Goal: Information Seeking & Learning: Find contact information

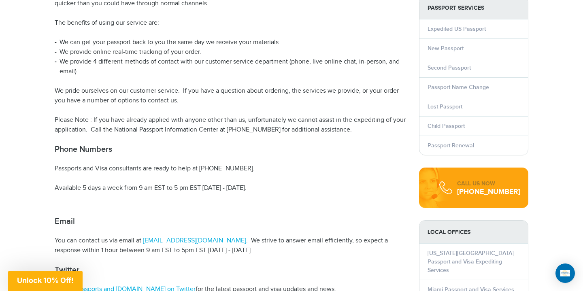
scroll to position [156, 0]
click at [406, 174] on article "Passports and [DOMAIN_NAME] Contact Information Passports and [DOMAIN_NAME] ass…" at bounding box center [231, 187] width 352 height 524
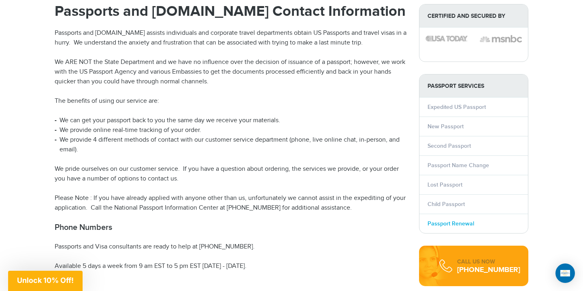
scroll to position [0, 0]
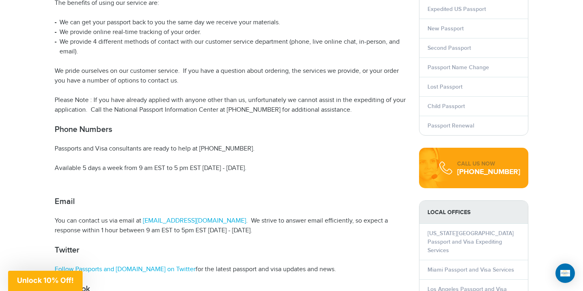
scroll to position [176, 0]
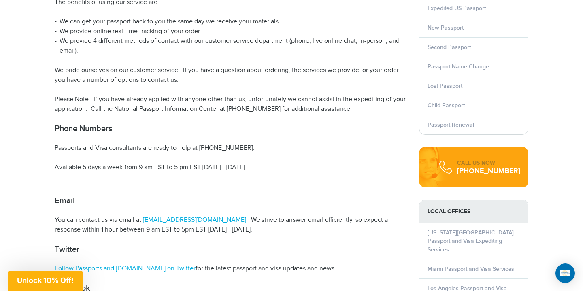
click at [407, 192] on article "Passports and [DOMAIN_NAME] Contact Information Passports and [DOMAIN_NAME] ass…" at bounding box center [231, 167] width 352 height 524
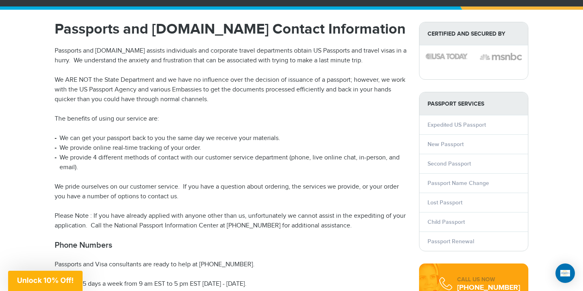
scroll to position [0, 0]
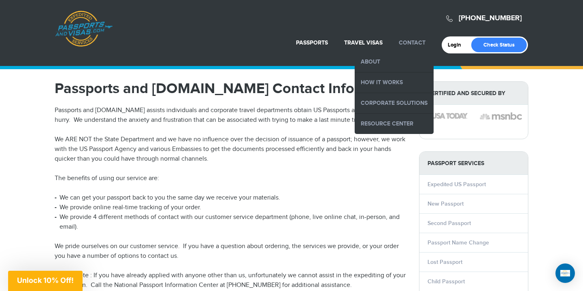
click at [416, 38] on li "Contact About How it Works Corporate Solutions Resource Center" at bounding box center [412, 43] width 43 height 18
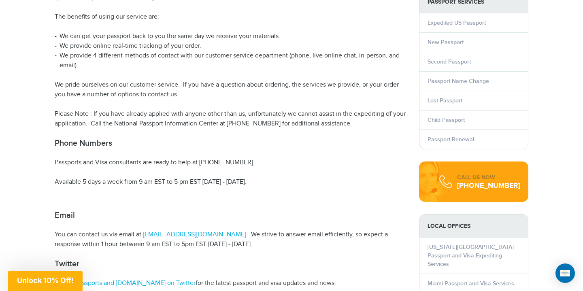
scroll to position [162, 0]
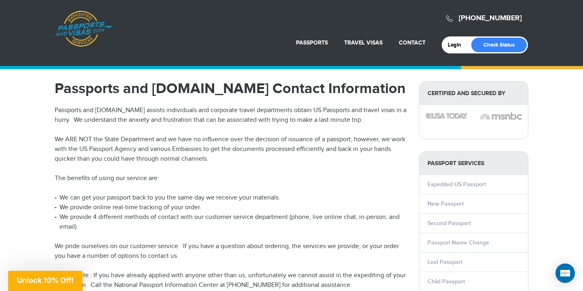
click at [380, 176] on p "The benefits of using our service are:" at bounding box center [231, 179] width 352 height 10
